Goal: Transaction & Acquisition: Obtain resource

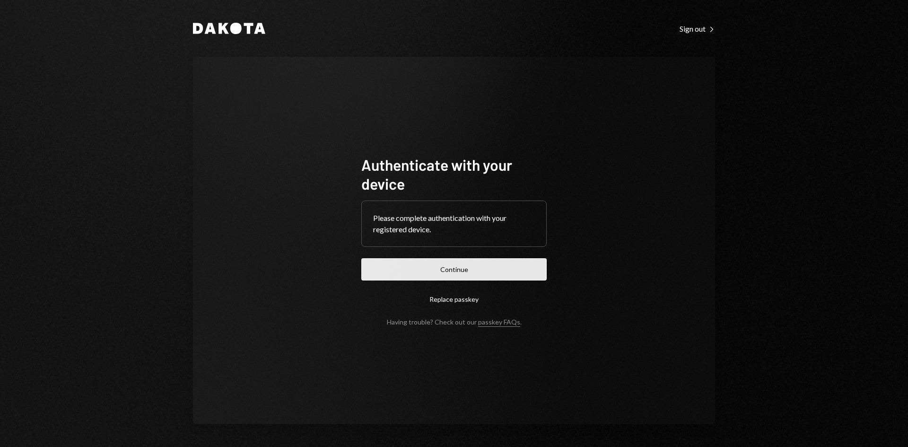
click at [532, 272] on button "Continue" at bounding box center [453, 269] width 185 height 22
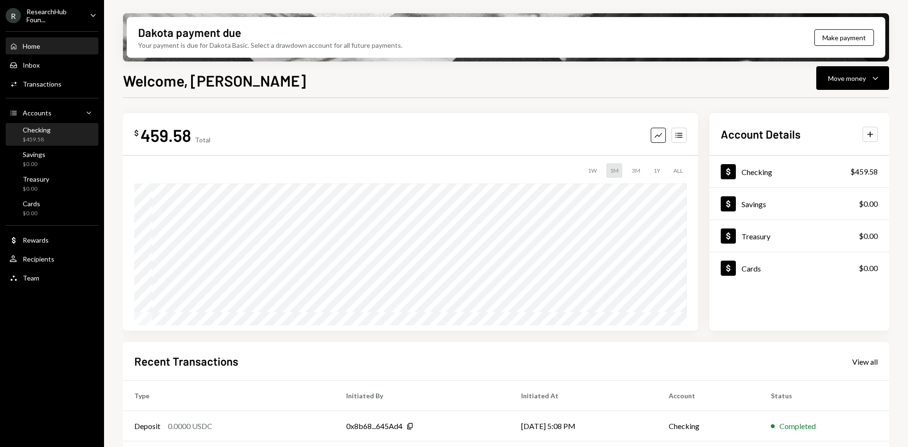
click at [57, 133] on div "Checking $459.58" at bounding box center [51, 135] width 85 height 18
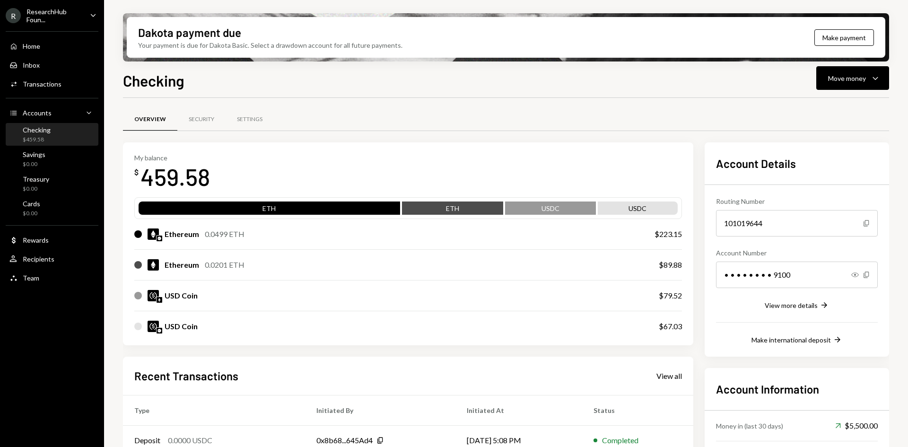
click at [72, 15] on div "ResearchHub Foun..." at bounding box center [54, 16] width 56 height 16
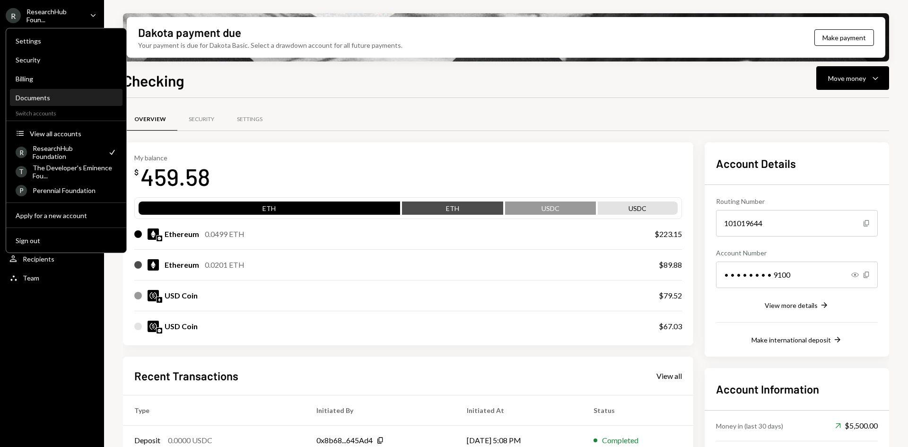
click at [66, 98] on div "Documents" at bounding box center [66, 98] width 101 height 8
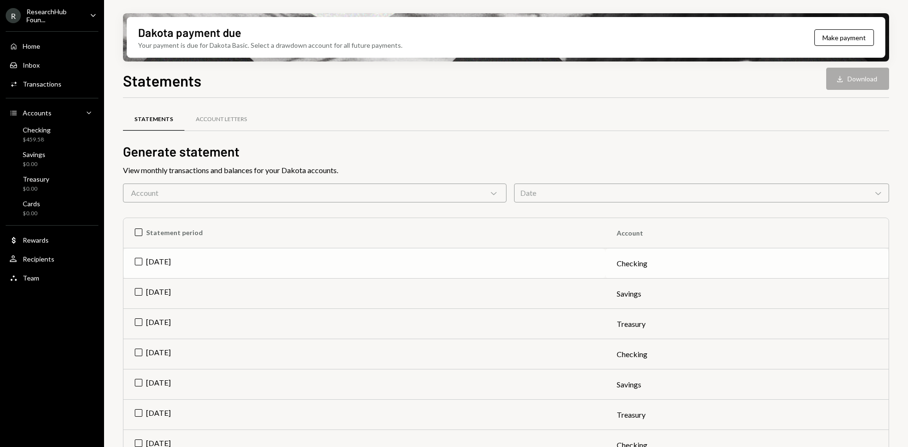
click at [142, 268] on td "[DATE]" at bounding box center [364, 263] width 482 height 30
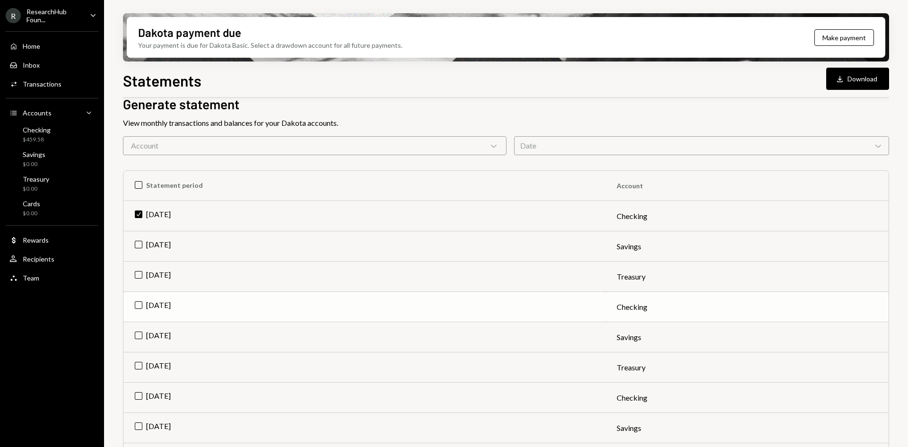
click at [148, 301] on td "[DATE]" at bounding box center [364, 307] width 482 height 30
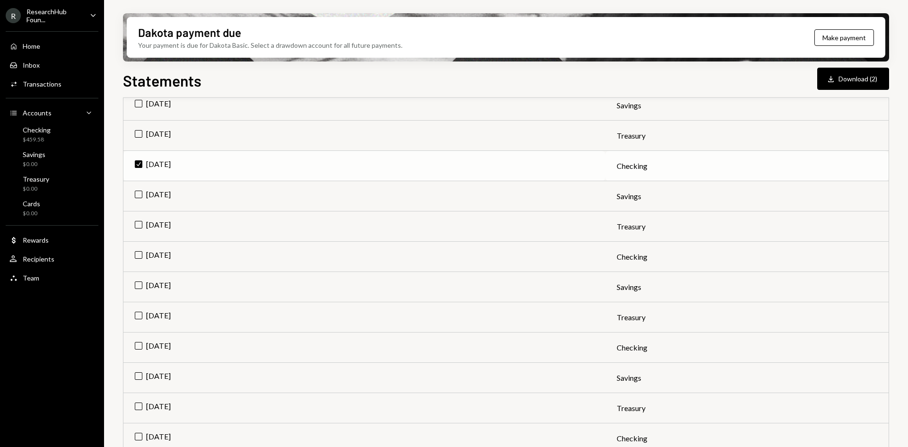
scroll to position [189, 0]
click at [151, 314] on td "[DATE]" at bounding box center [364, 316] width 482 height 30
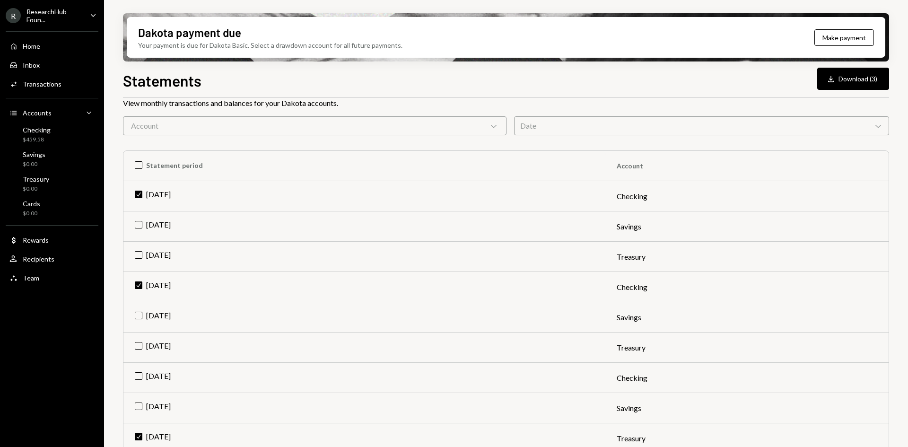
scroll to position [0, 0]
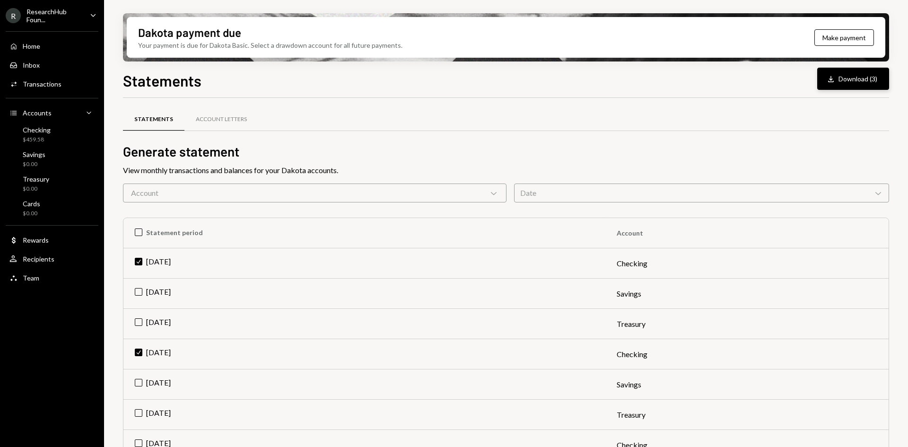
click at [846, 80] on button "Download Download (3)" at bounding box center [853, 79] width 72 height 22
